Goal: Information Seeking & Learning: Learn about a topic

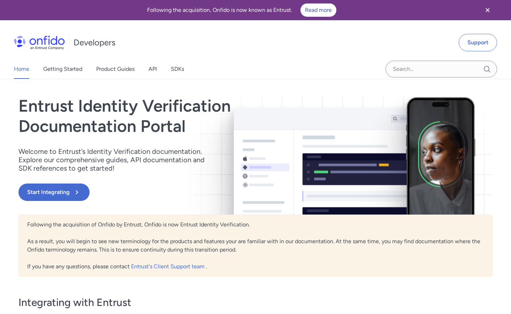
click at [267, 11] on div "Following the acquisition, Onfido is now known as Entrust. Read more" at bounding box center [241, 9] width 467 height 13
click at [321, 10] on link "Read more" at bounding box center [319, 9] width 36 height 13
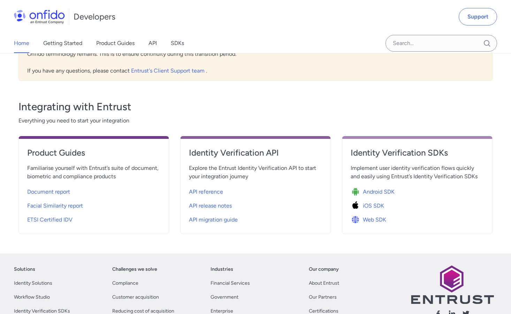
scroll to position [197, 0]
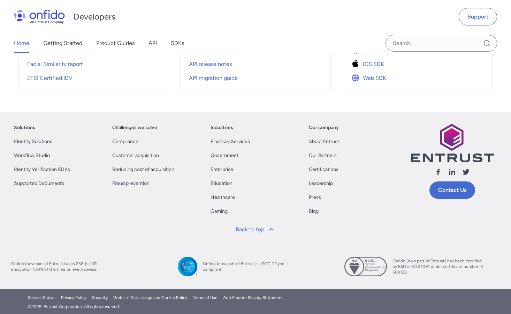
scroll to position [337, 0]
